Goal: Transaction & Acquisition: Purchase product/service

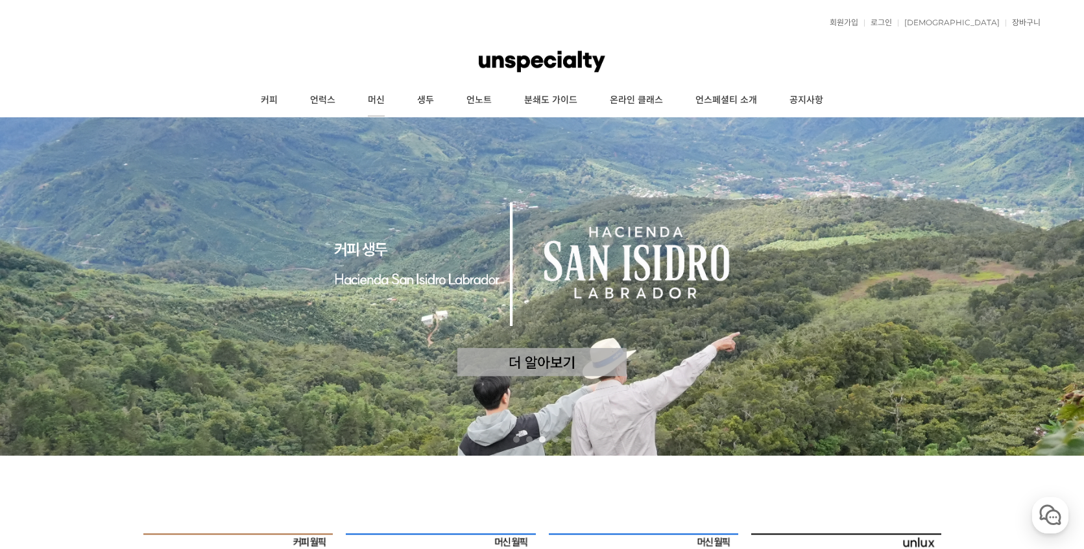
click at [384, 104] on link "머신" at bounding box center [376, 100] width 49 height 32
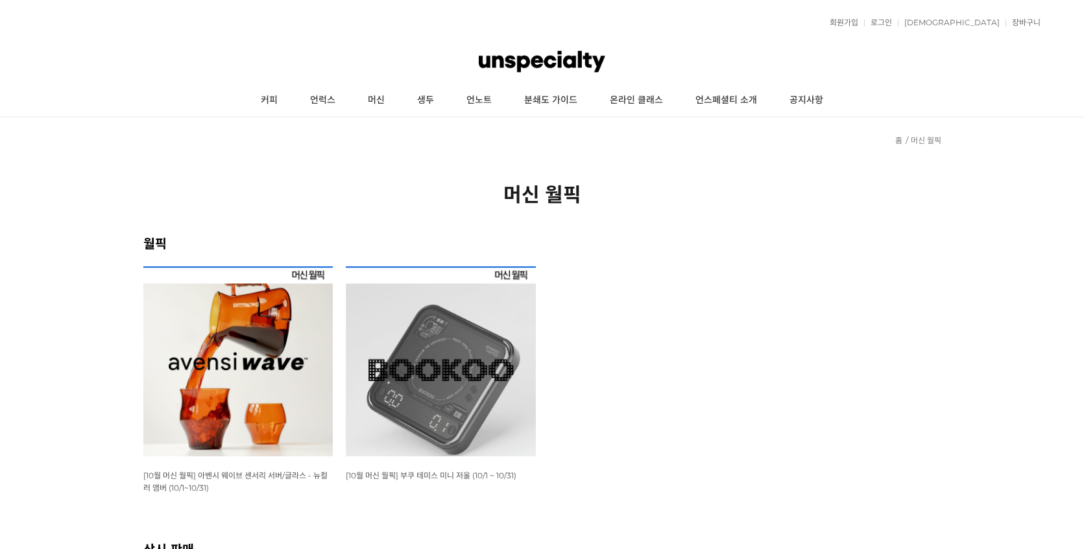
click at [426, 97] on link "생두" at bounding box center [425, 100] width 49 height 32
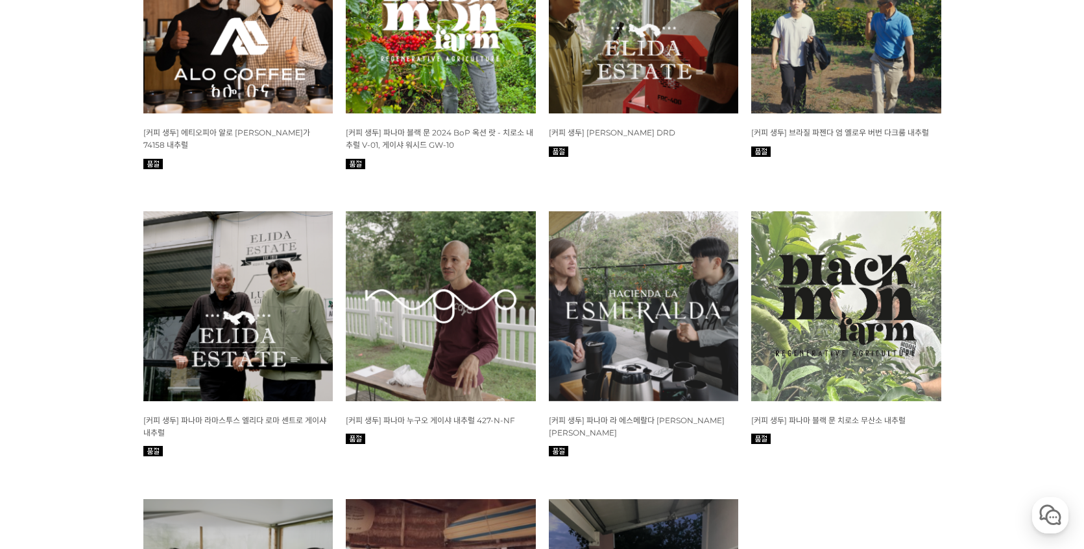
click at [366, 245] on img at bounding box center [441, 306] width 190 height 190
